Goal: Transaction & Acquisition: Purchase product/service

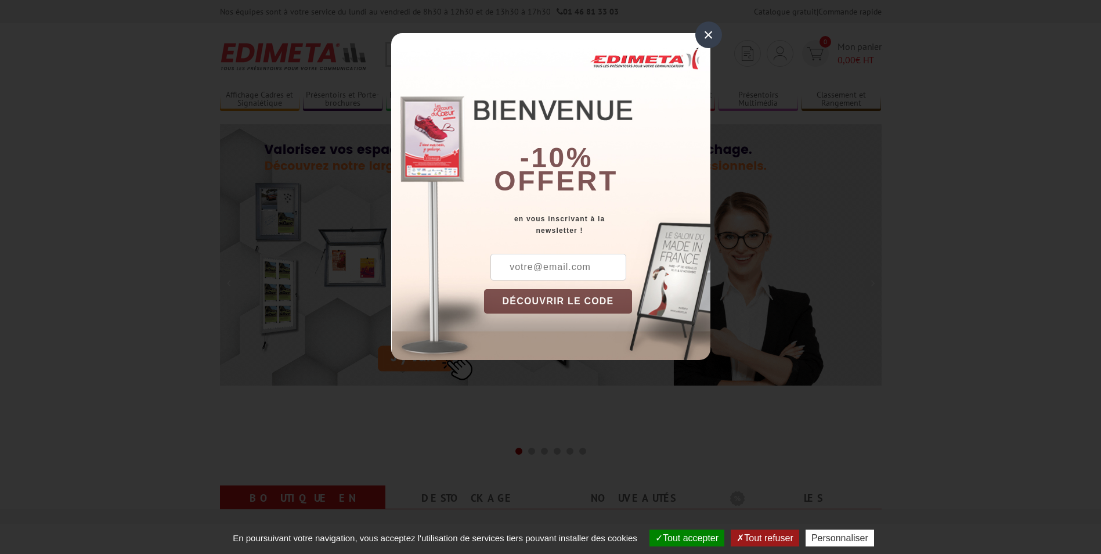
click at [706, 35] on div "×" at bounding box center [709, 34] width 27 height 27
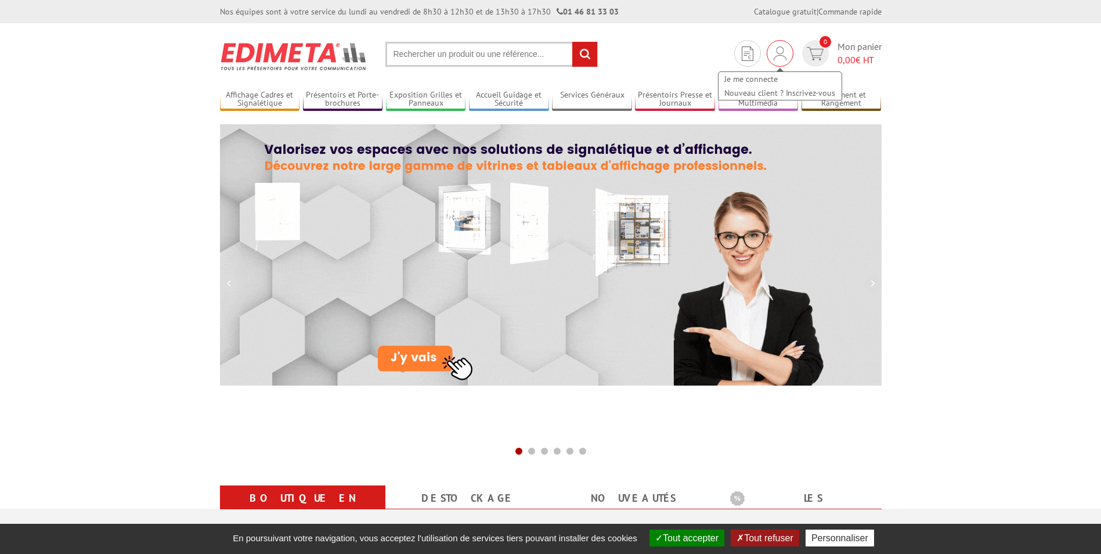
click at [780, 57] on img at bounding box center [780, 53] width 13 height 14
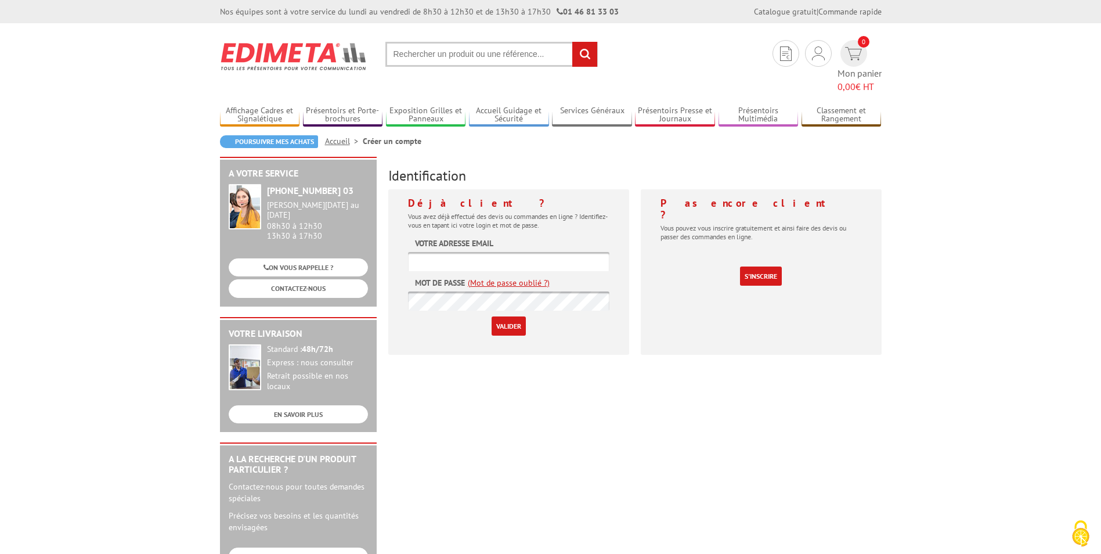
drag, startPoint x: 511, startPoint y: 245, endPoint x: 518, endPoint y: 229, distance: 17.7
click at [511, 252] on input "text" at bounding box center [508, 261] width 201 height 19
click at [548, 253] on input "michelle.m" at bounding box center [508, 261] width 201 height 19
type input "michelle.moreau@caf77.caf.fr"
click at [506, 316] on input "Valider" at bounding box center [509, 325] width 34 height 19
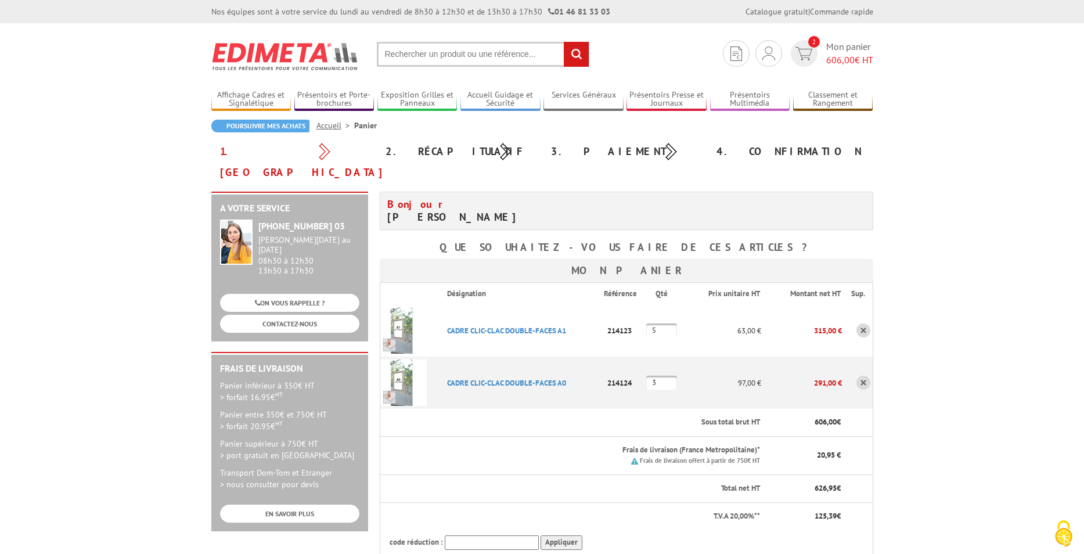
click at [96, 372] on body "Nos équipes sont à votre service du lundi au vendredi de 8h30 à 12h30 et de 13h…" at bounding box center [542, 523] width 1084 height 1046
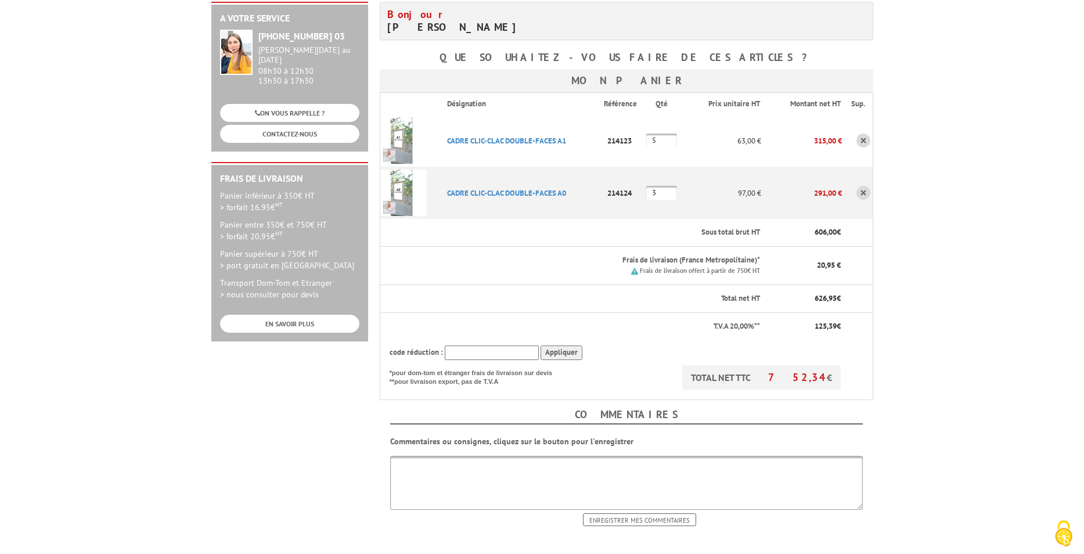
scroll to position [290, 0]
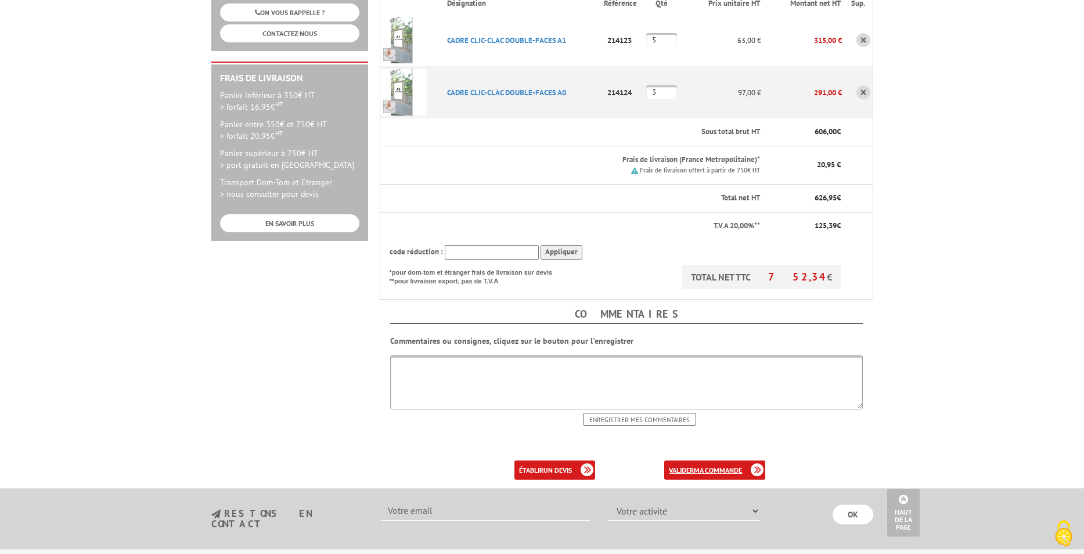
click at [722, 460] on link "valider ma commande" at bounding box center [714, 469] width 101 height 19
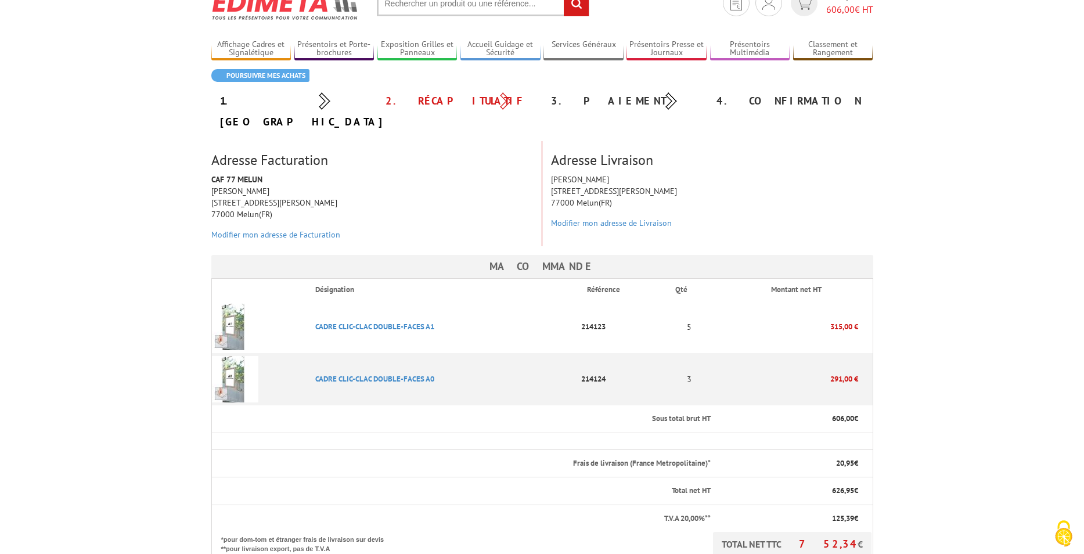
scroll to position [232, 0]
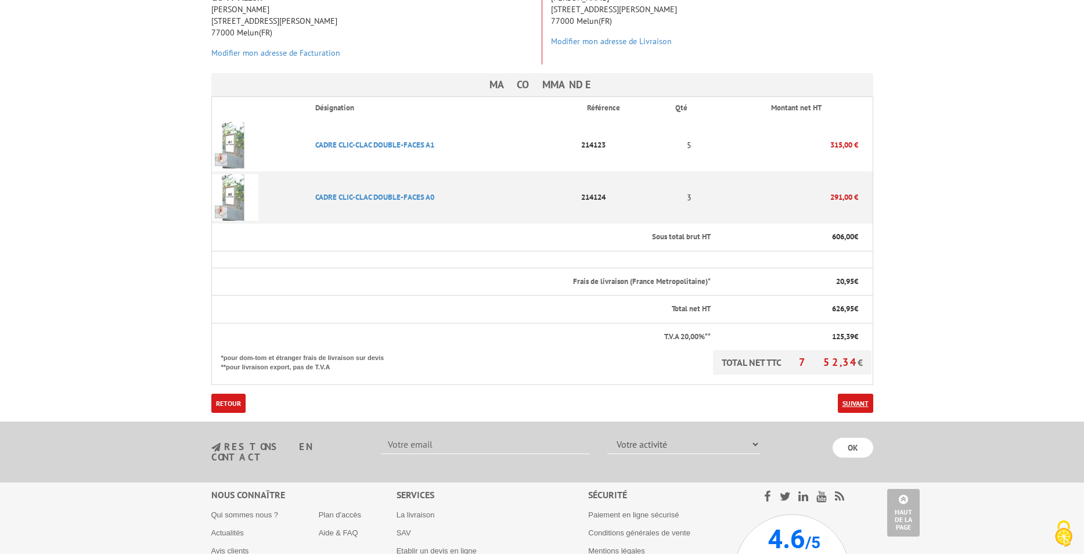
click at [859, 394] on link "Suivant" at bounding box center [855, 403] width 35 height 19
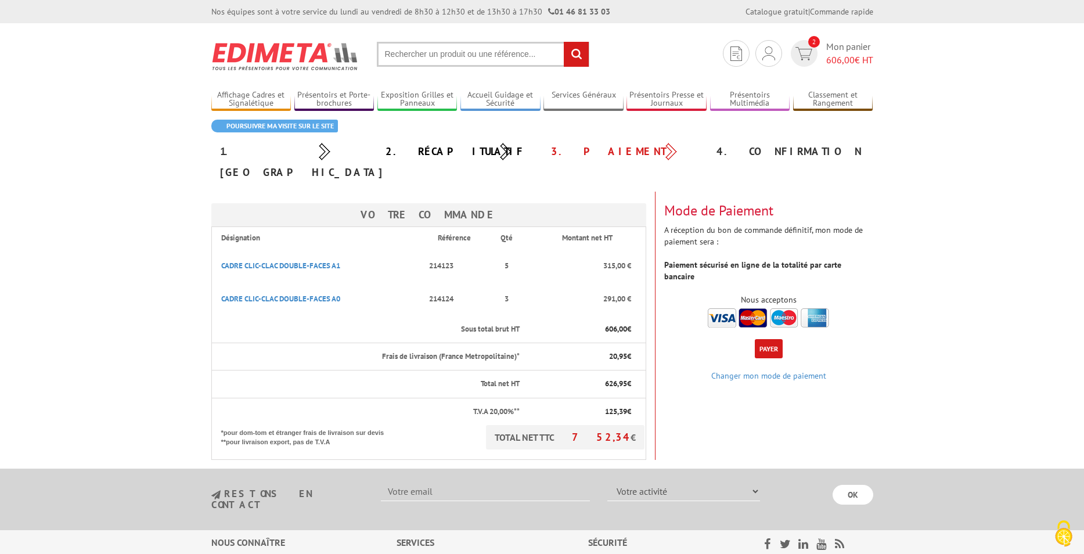
click at [757, 308] on img at bounding box center [768, 317] width 121 height 19
click at [763, 339] on button "Payer" at bounding box center [769, 348] width 28 height 19
